Goal: Task Accomplishment & Management: Manage account settings

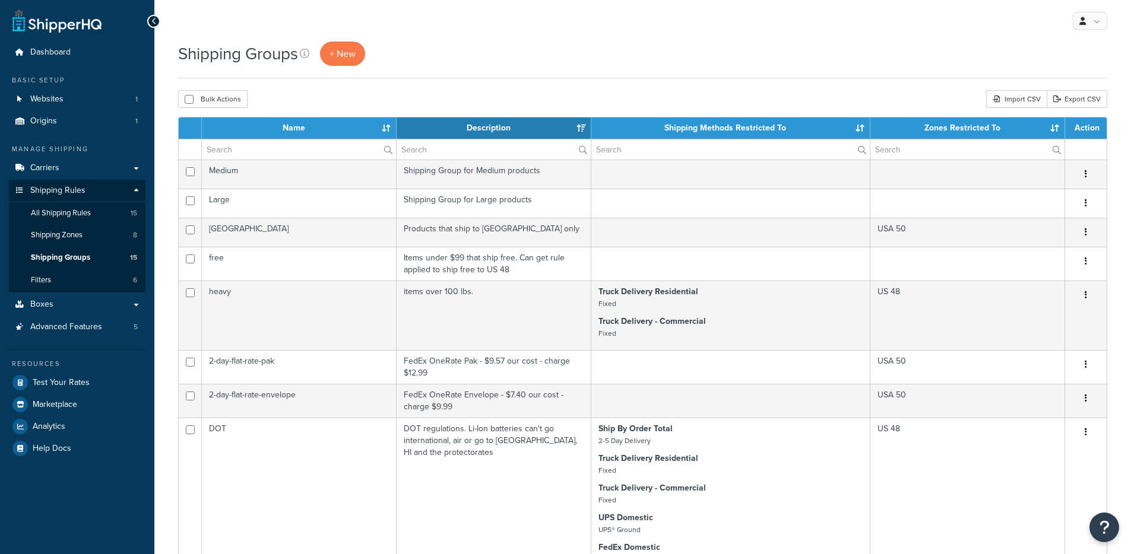
select select "50"
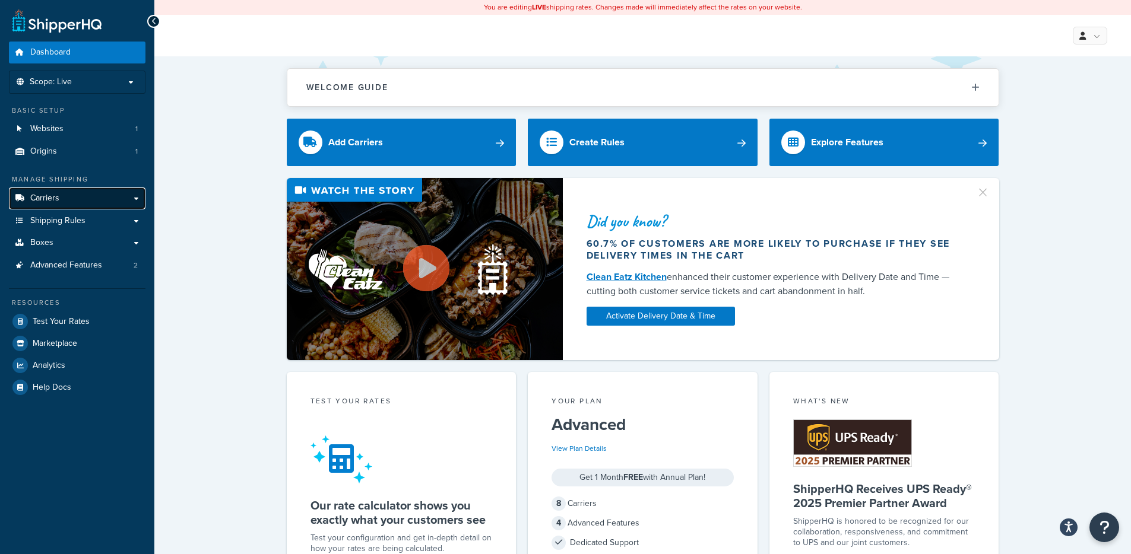
click at [113, 198] on link "Carriers" at bounding box center [77, 199] width 137 height 22
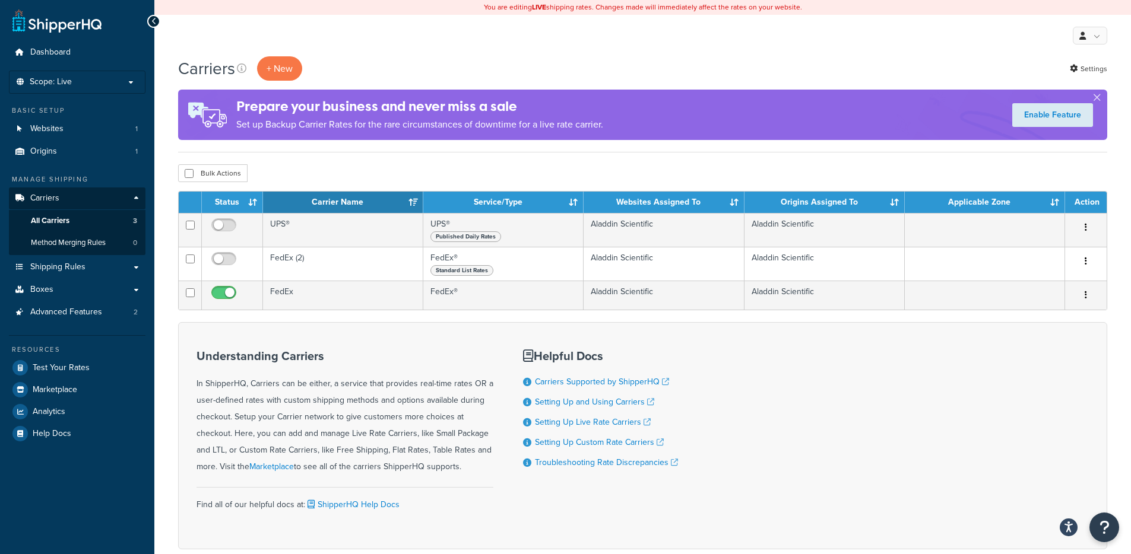
drag, startPoint x: 394, startPoint y: 129, endPoint x: 463, endPoint y: 126, distance: 68.9
click at [394, 129] on p "Set up Backup Carrier Rates for the rare circumstances of downtime for a live r…" at bounding box center [419, 124] width 367 height 17
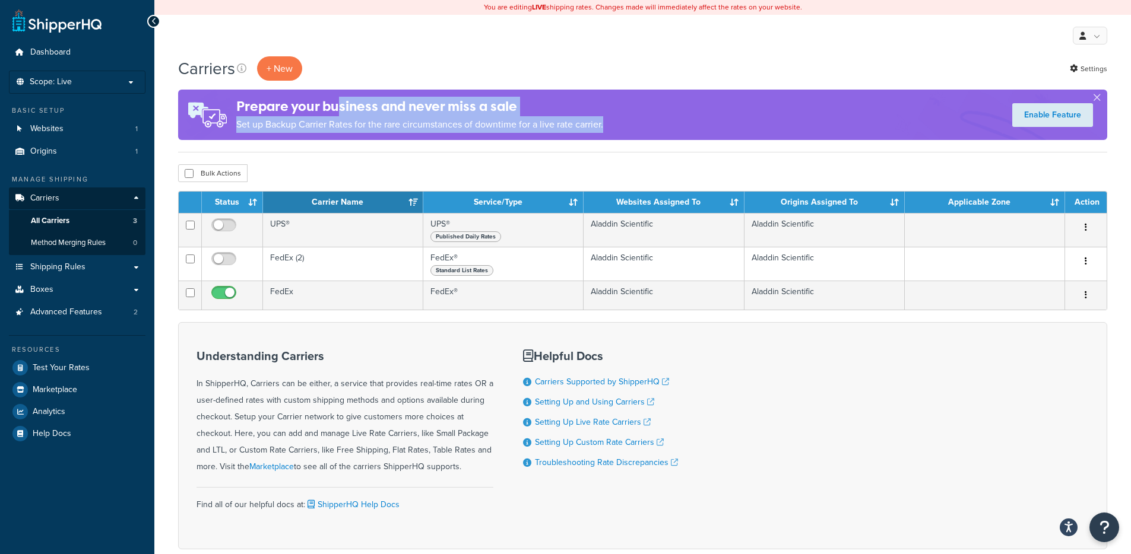
drag, startPoint x: 654, startPoint y: 135, endPoint x: 339, endPoint y: 115, distance: 315.9
click at [339, 115] on div "Prepare your business and never miss a sale Set up Backup Carrier Rates for the…" at bounding box center [642, 115] width 929 height 50
click at [339, 115] on h4 "Prepare your business and never miss a sale" at bounding box center [419, 107] width 367 height 20
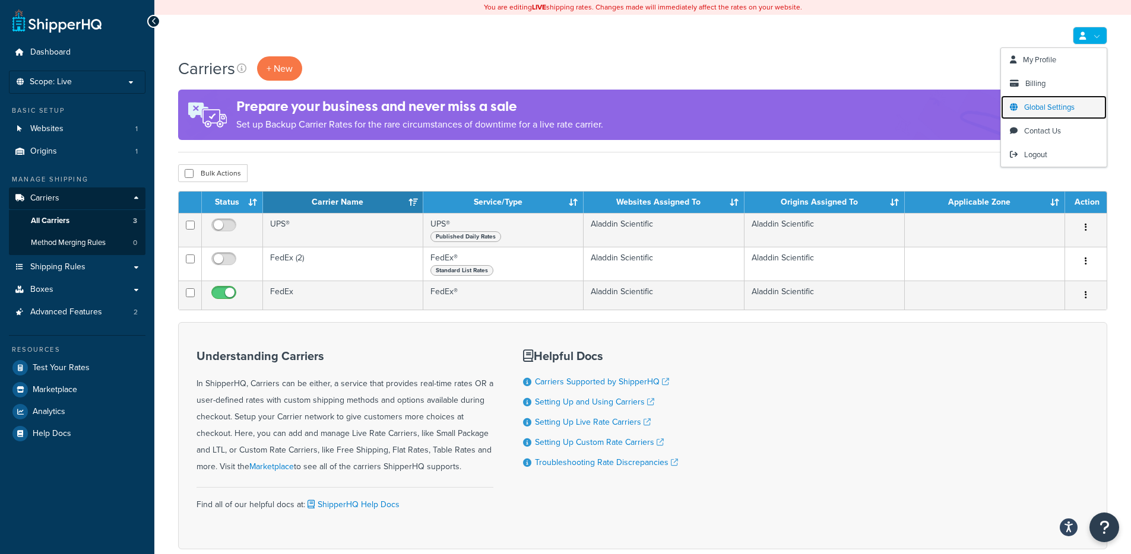
click at [1051, 114] on link "Global Settings" at bounding box center [1054, 108] width 106 height 24
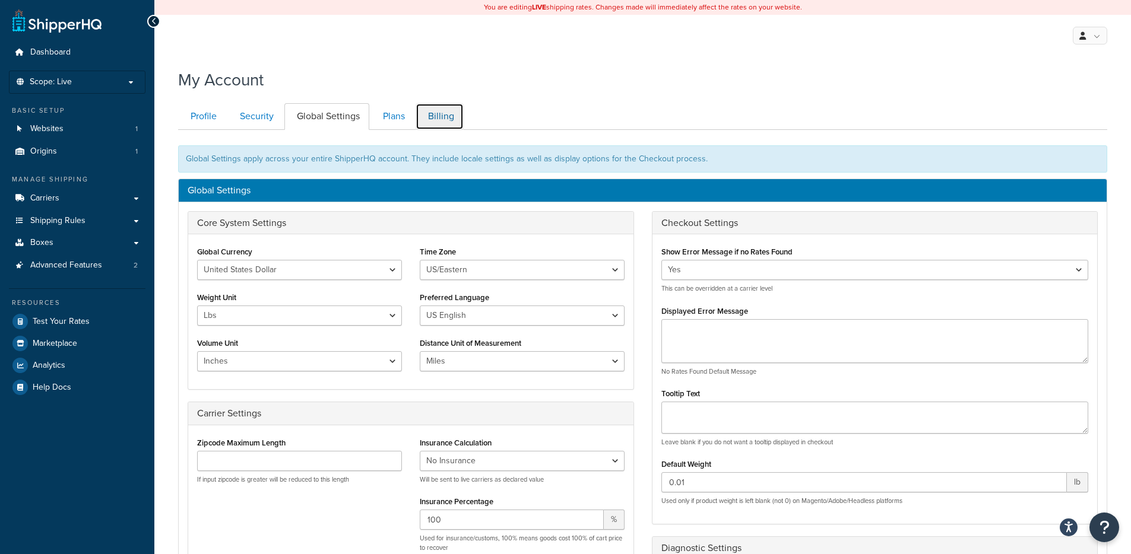
click at [448, 109] on link "Billing" at bounding box center [440, 116] width 48 height 27
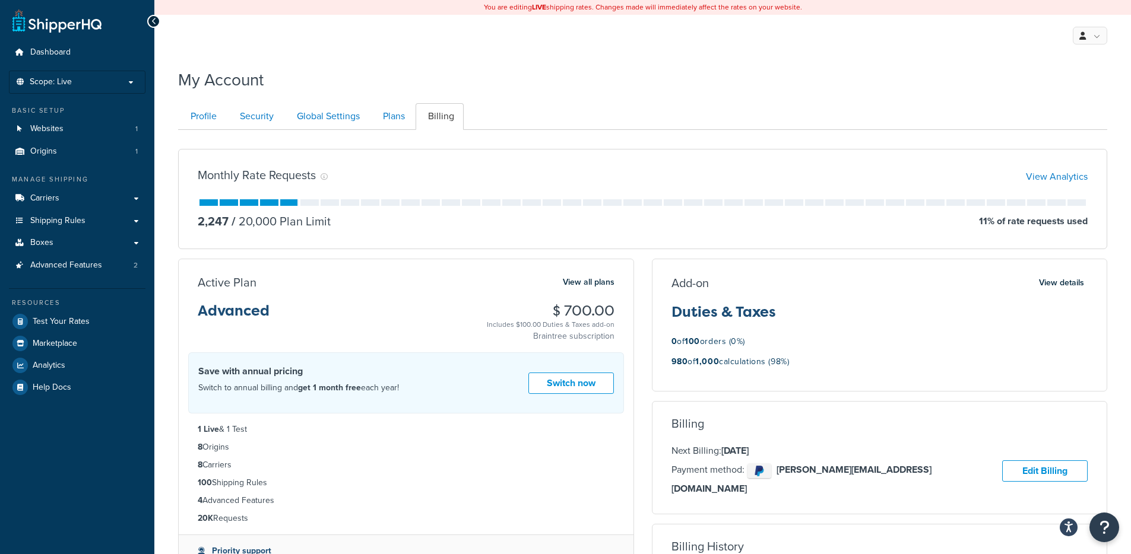
drag, startPoint x: 677, startPoint y: 294, endPoint x: 810, endPoint y: 359, distance: 148.7
click at [810, 359] on div "Add-on View details Duties & Taxes 0 of 100 orders (0%) 980 of 1,000 calculatio…" at bounding box center [879, 325] width 455 height 101
click at [810, 359] on div "980 of 1,000 calculations (98%)" at bounding box center [879, 364] width 417 height 21
drag, startPoint x: 753, startPoint y: 364, endPoint x: 672, endPoint y: 264, distance: 129.1
click at [672, 264] on div "Add-on View details Duties & Taxes 0 of 100 orders (0%) 980 of 1,000 calculatio…" at bounding box center [880, 325] width 456 height 133
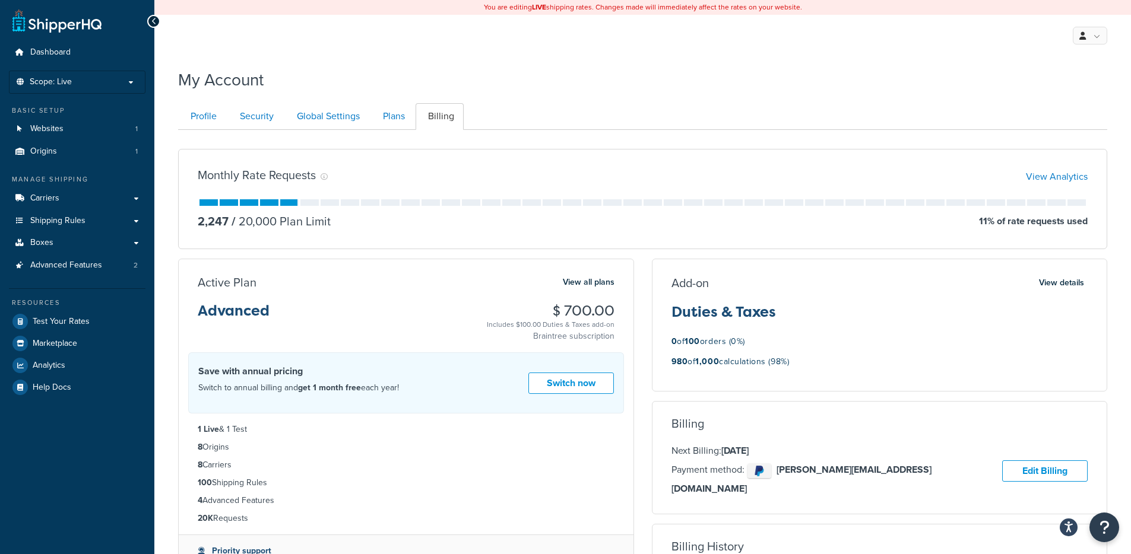
drag, startPoint x: 682, startPoint y: 280, endPoint x: 752, endPoint y: 282, distance: 69.5
click at [682, 281] on h3 "Add-on" at bounding box center [689, 283] width 37 height 13
click at [1082, 283] on button "View details" at bounding box center [1061, 283] width 52 height 17
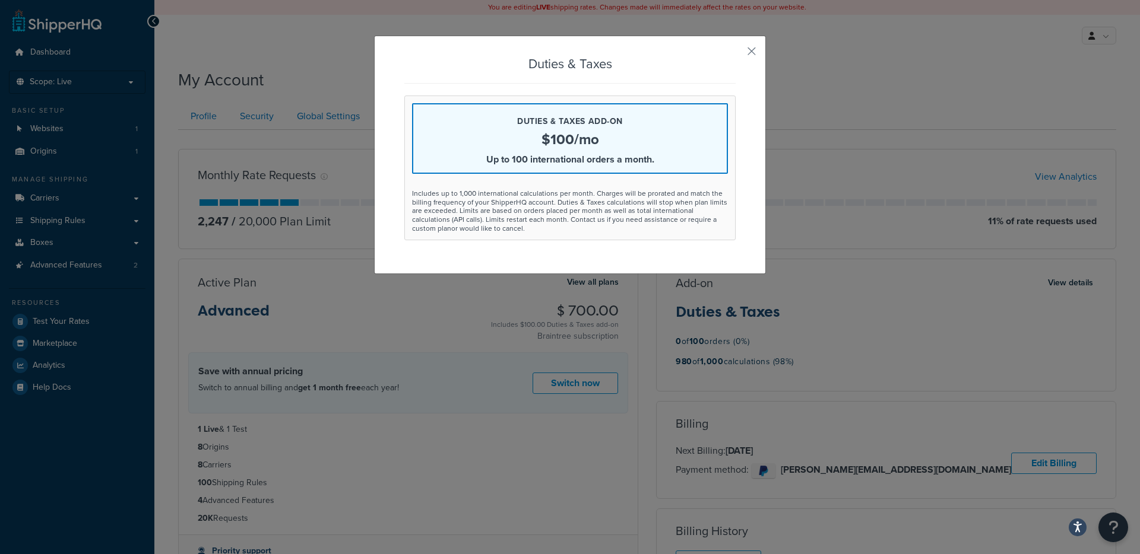
click at [741, 52] on div "Duties & Taxes Duties & Taxes add-on $100/mo Up to 100 international orders a m…" at bounding box center [570, 155] width 392 height 239
click at [736, 54] on button "button" at bounding box center [734, 55] width 3 height 3
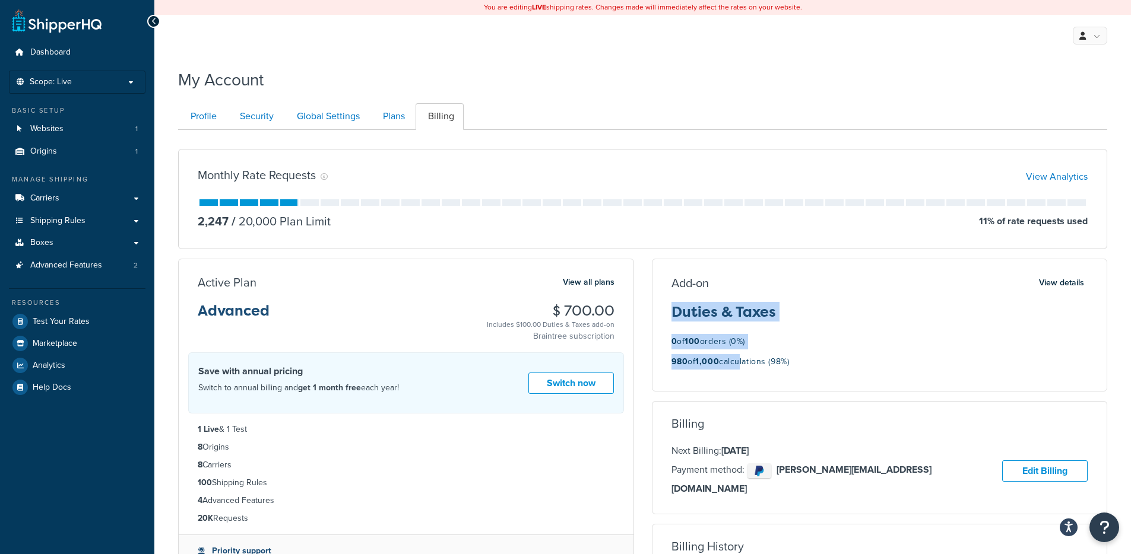
drag, startPoint x: 712, startPoint y: 306, endPoint x: 784, endPoint y: 366, distance: 93.2
click at [740, 358] on div "Add-on View details Duties & Taxes 0 of 100 orders (0%) 980 of 1,000 calculatio…" at bounding box center [879, 325] width 455 height 101
click at [784, 366] on p "980 of 1,000 calculations (98%)" at bounding box center [730, 361] width 118 height 15
drag, startPoint x: 816, startPoint y: 367, endPoint x: 768, endPoint y: 357, distance: 49.1
click at [769, 357] on div "980 of 1,000 calculations (98%)" at bounding box center [879, 364] width 417 height 21
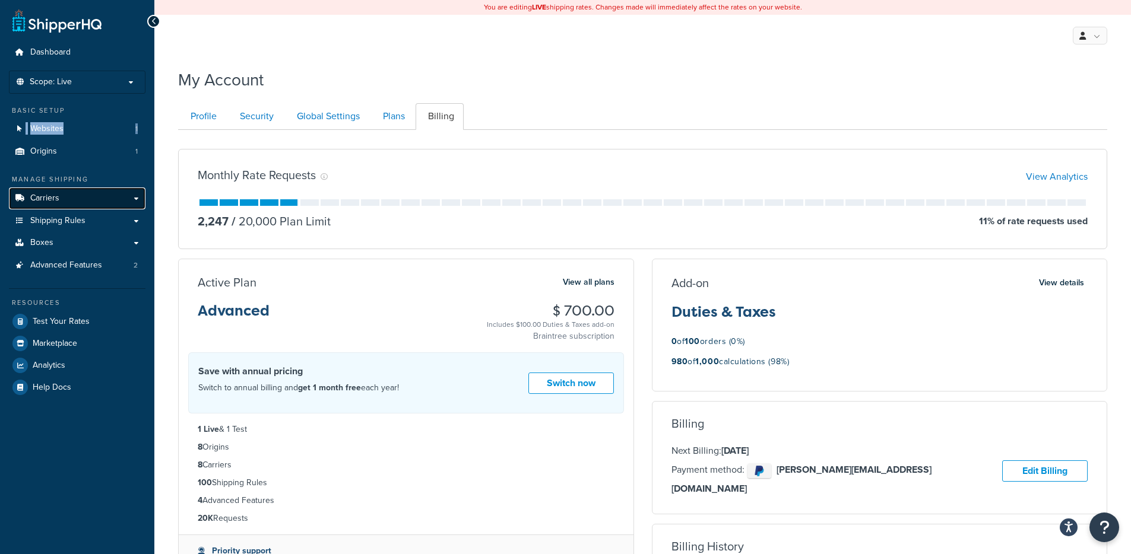
click at [68, 198] on link "Carriers" at bounding box center [77, 199] width 137 height 22
click at [90, 114] on div "Basic Setup" at bounding box center [77, 111] width 137 height 10
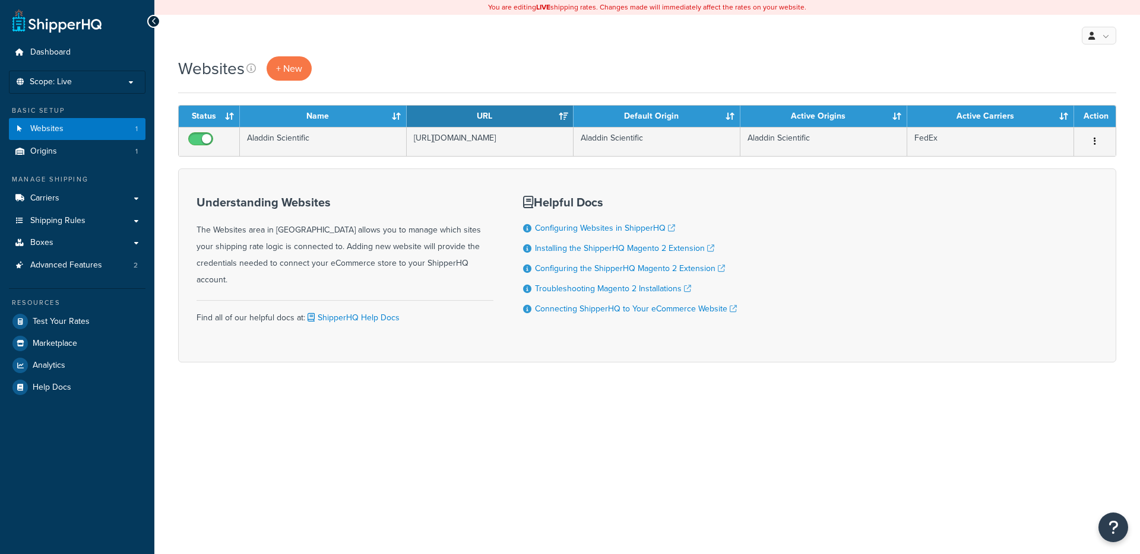
click at [530, 157] on form "Status Name URL Default Origin Active Origins Active Carriers Action Aladdin Sc…" at bounding box center [647, 234] width 938 height 258
drag, startPoint x: 530, startPoint y: 151, endPoint x: 512, endPoint y: 176, distance: 30.3
click at [529, 151] on td "https://www.aladdinsci.com/" at bounding box center [490, 141] width 167 height 29
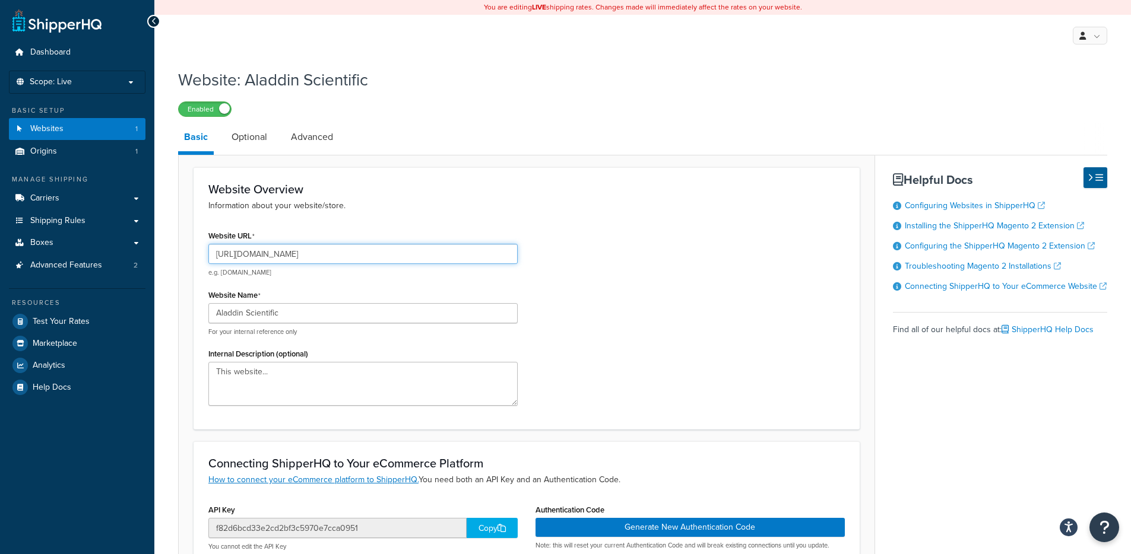
drag, startPoint x: 290, startPoint y: 251, endPoint x: 262, endPoint y: 255, distance: 28.1
click at [262, 255] on input "https://www.aladdinsci.com/" at bounding box center [362, 254] width 309 height 20
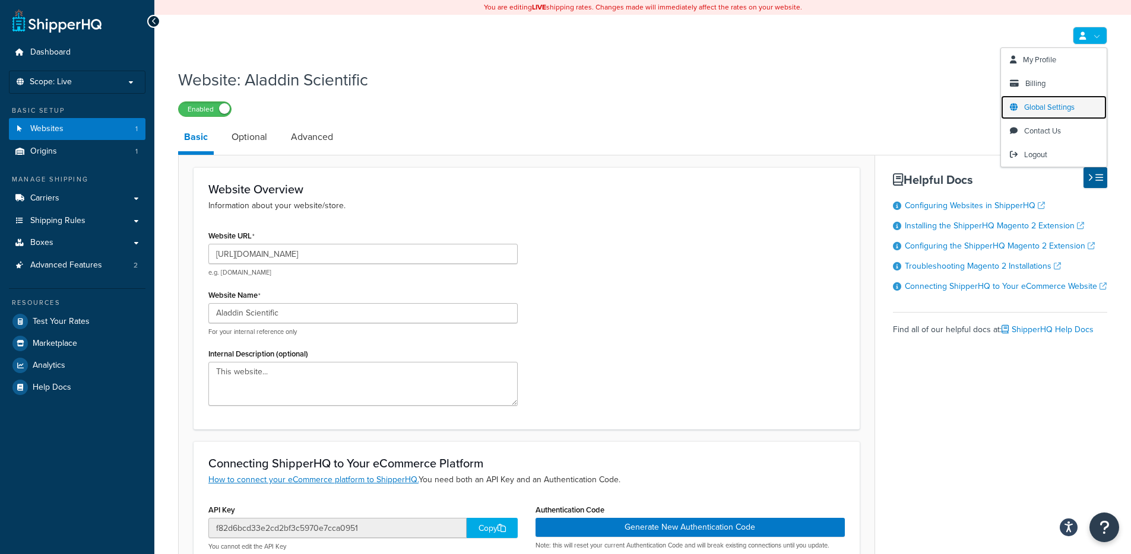
click at [1058, 104] on span "Global Settings" at bounding box center [1049, 107] width 50 height 11
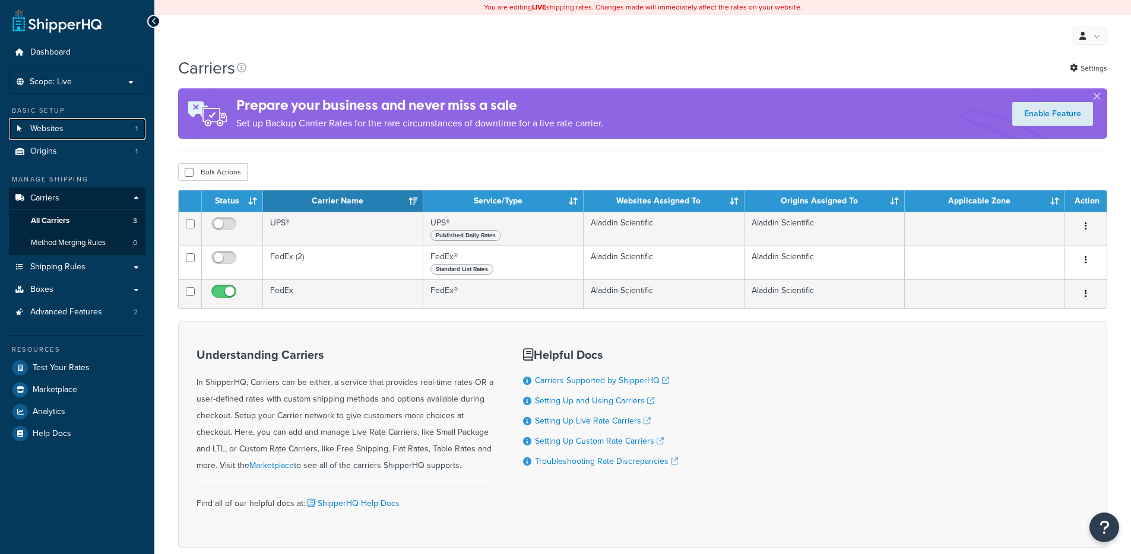
click at [80, 132] on link "Websites 1" at bounding box center [77, 129] width 137 height 22
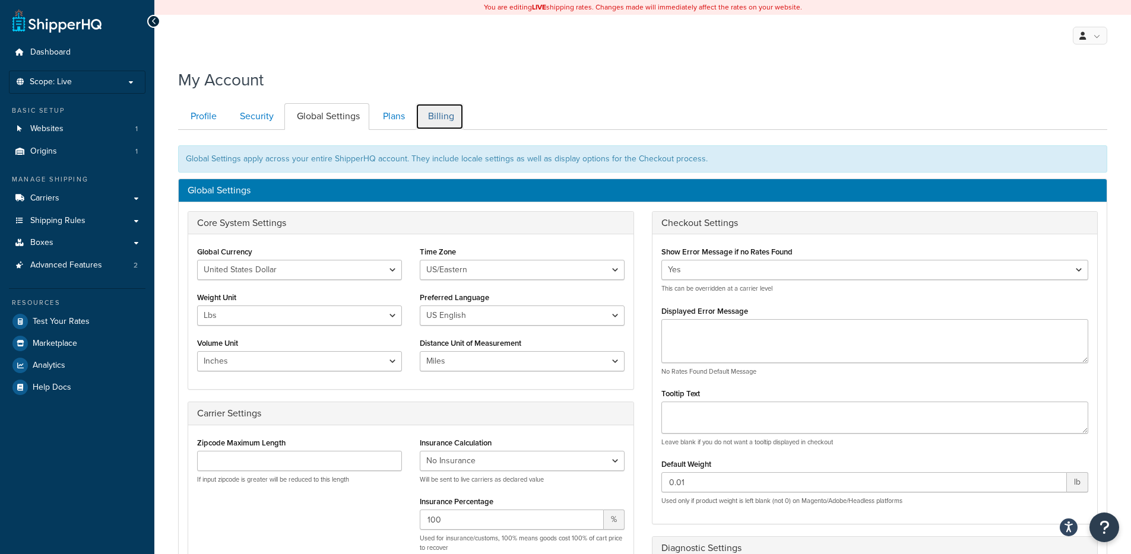
click at [430, 117] on link "Billing" at bounding box center [440, 116] width 48 height 27
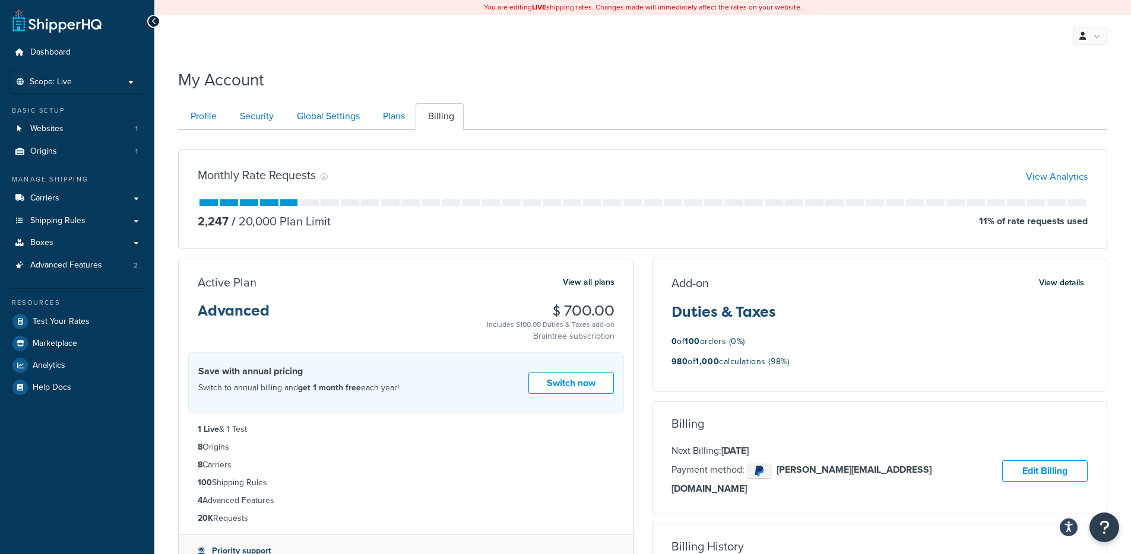
scroll to position [130, 0]
